Goal: Task Accomplishment & Management: Use online tool/utility

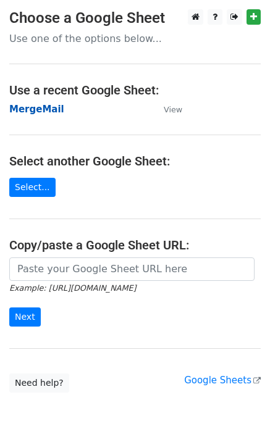
click at [55, 113] on strong "MergeMail" at bounding box center [36, 109] width 55 height 11
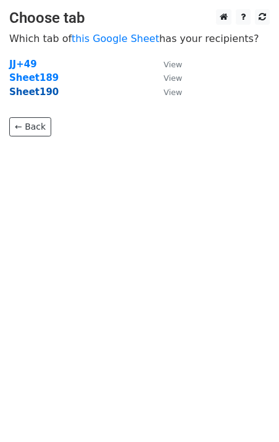
click at [39, 93] on strong "Sheet190" at bounding box center [33, 92] width 49 height 11
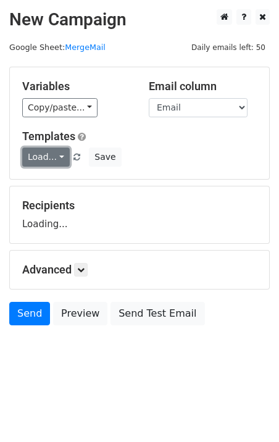
click at [41, 154] on link "Load..." at bounding box center [46, 157] width 48 height 19
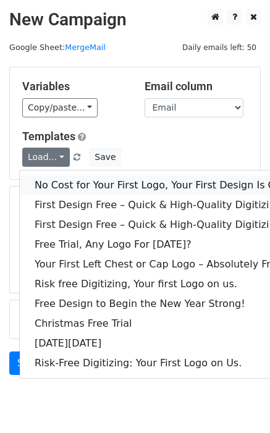
click at [61, 182] on link "No Cost for Your First Logo, Your First Design Is On Us!" at bounding box center [168, 185] width 297 height 20
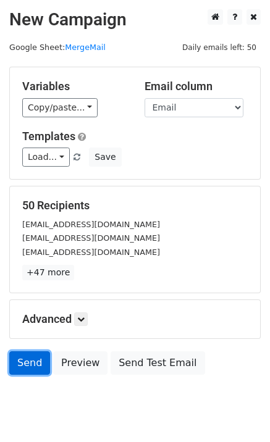
click at [23, 364] on link "Send" at bounding box center [29, 363] width 41 height 23
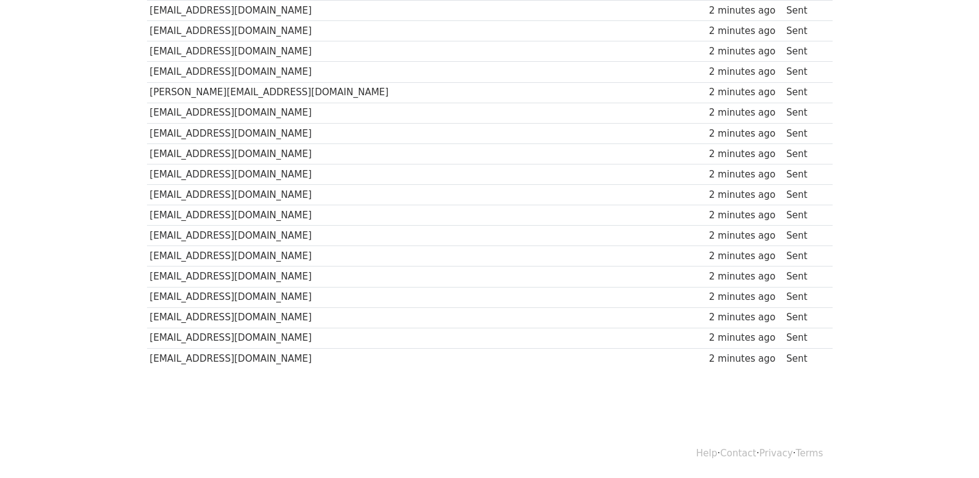
scroll to position [860, 0]
